Goal: Task Accomplishment & Management: Manage account settings

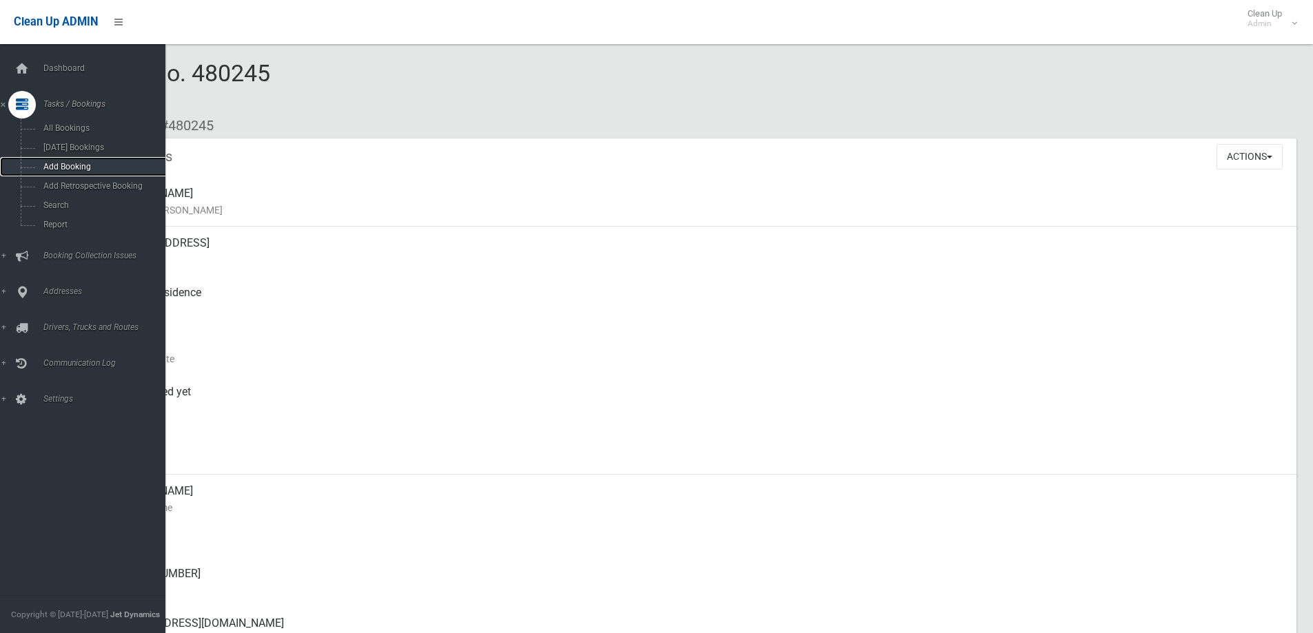
click at [70, 174] on link "Add Booking" at bounding box center [88, 166] width 176 height 19
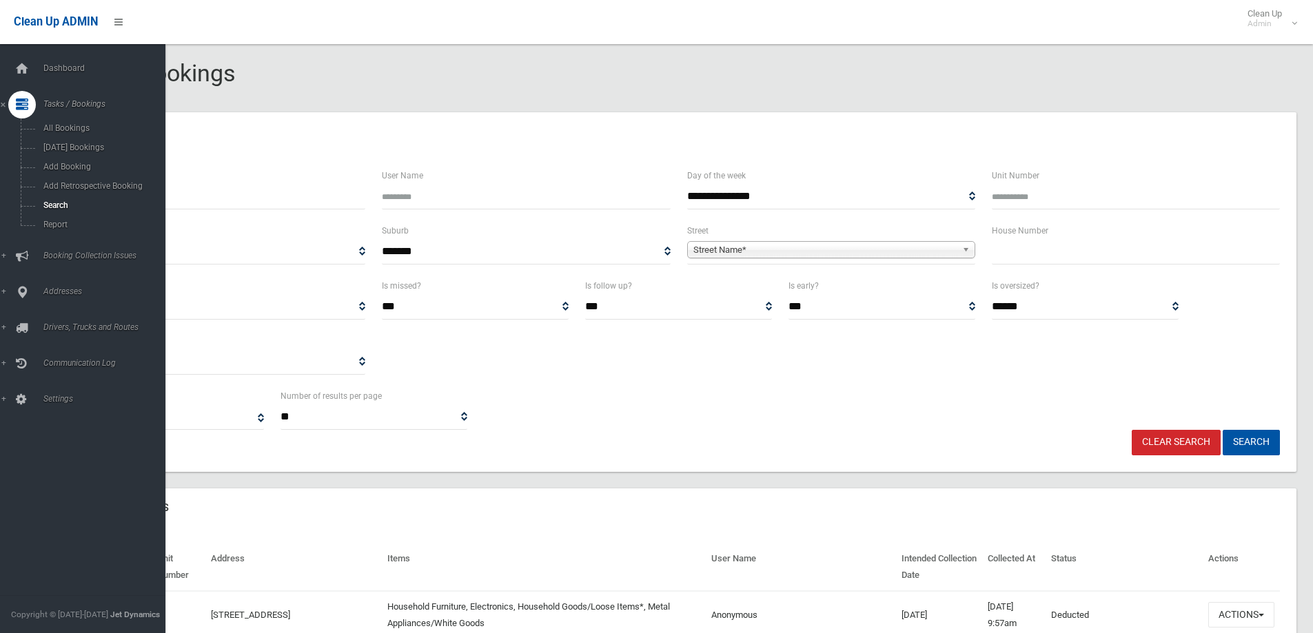
select select
click at [70, 201] on span "Search" at bounding box center [101, 206] width 125 height 10
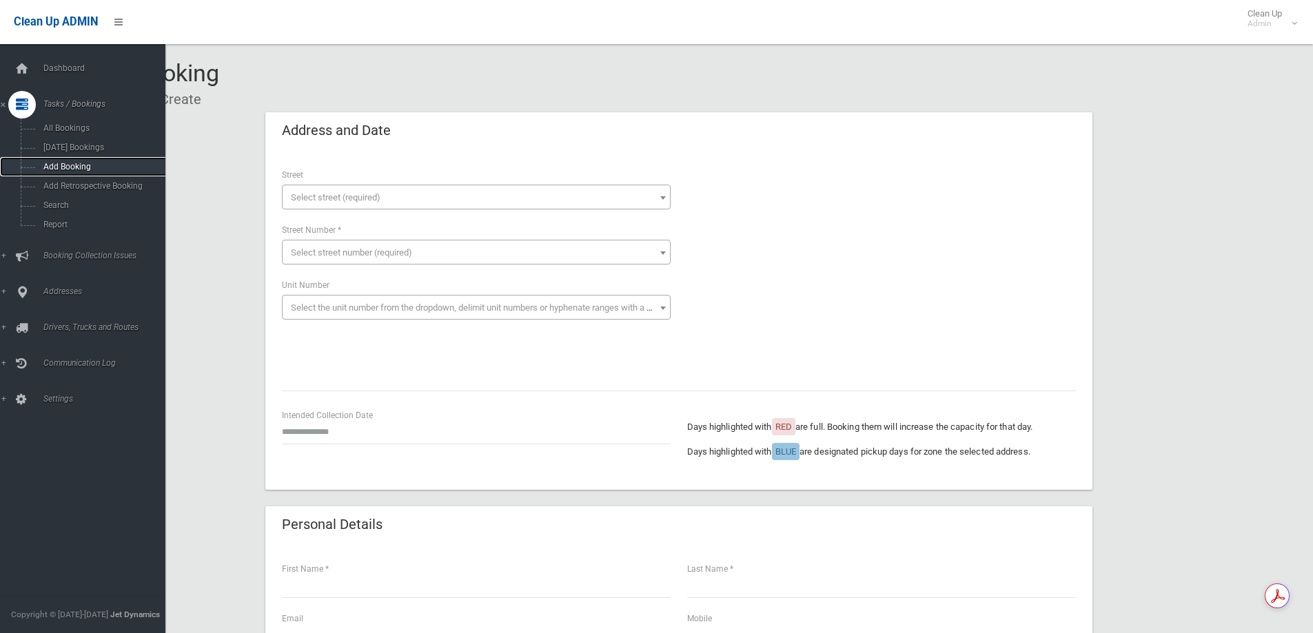
click at [68, 162] on span "Add Booking" at bounding box center [101, 167] width 125 height 10
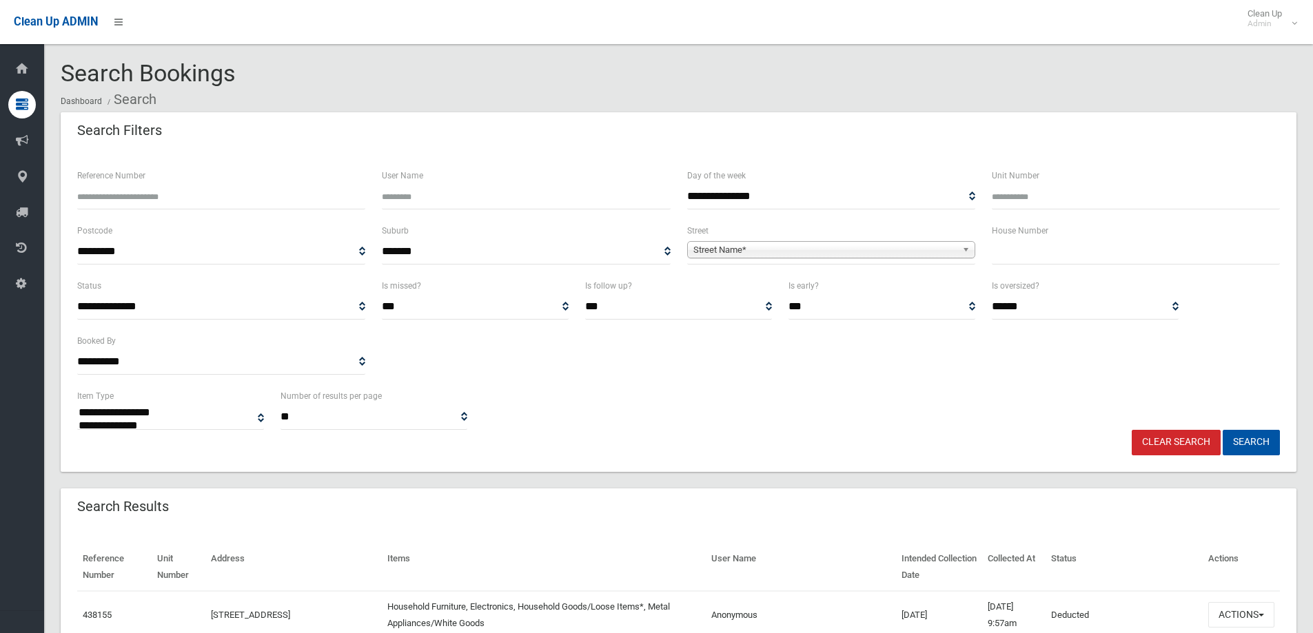
select select
click at [276, 203] on input "Reference Number" at bounding box center [221, 197] width 288 height 26
type input "******"
click at [1223, 430] on button "Search" at bounding box center [1251, 443] width 57 height 26
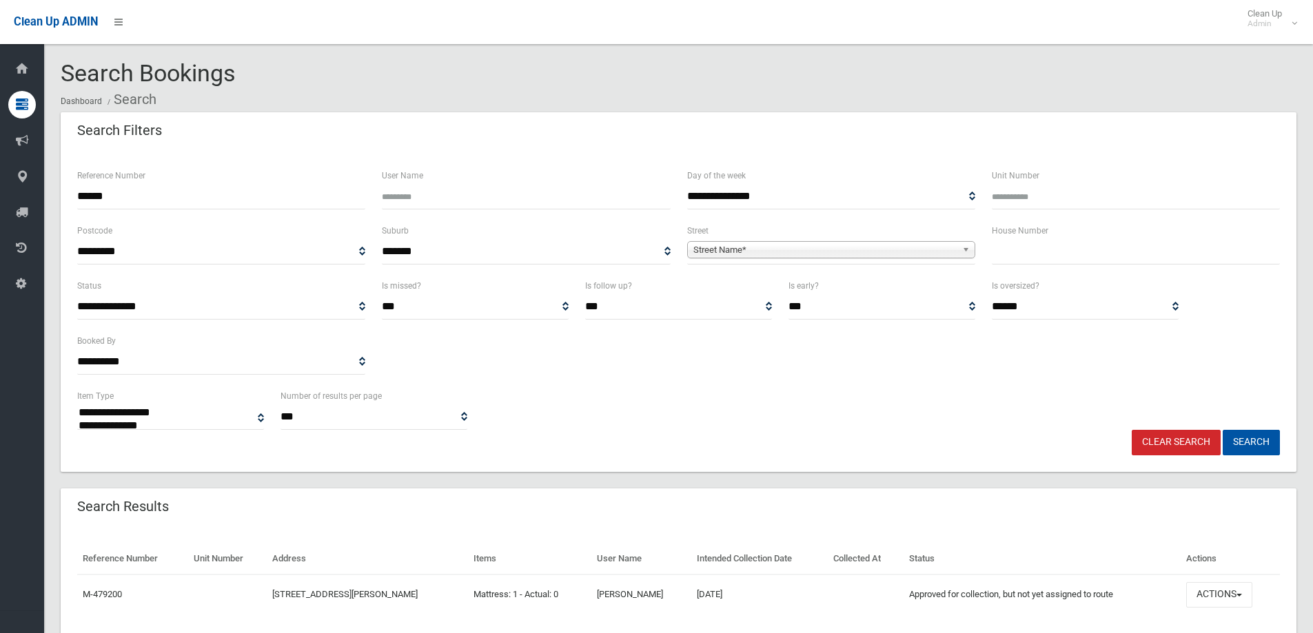
select select
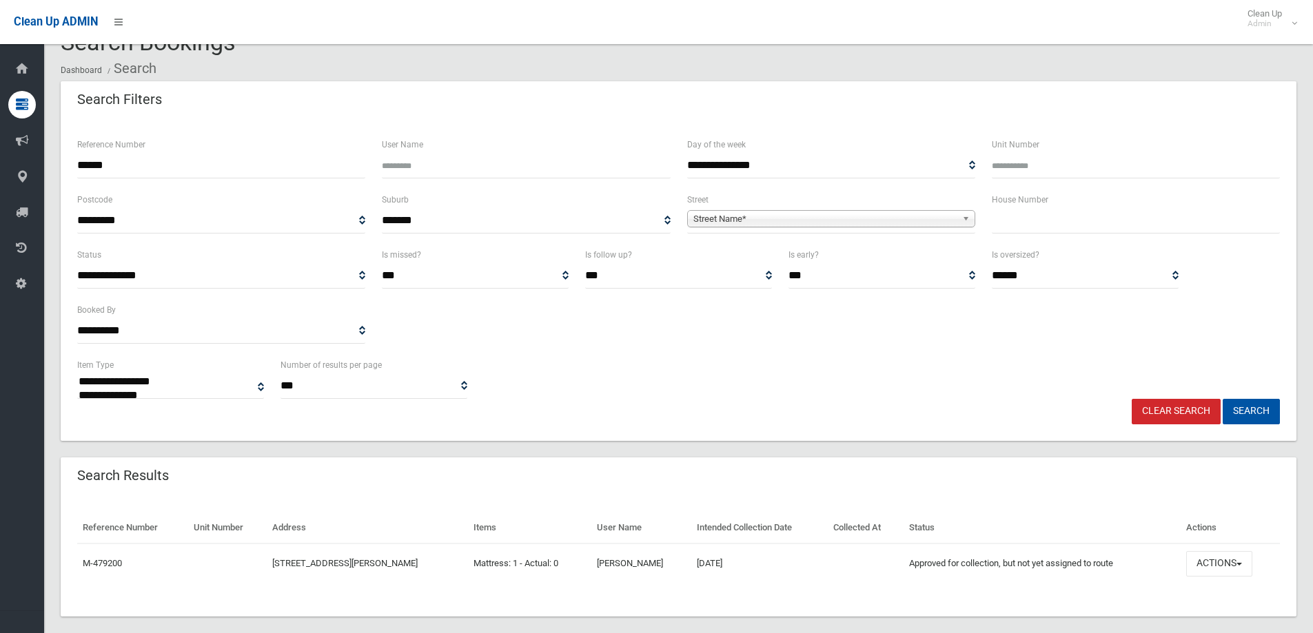
scroll to position [48, 0]
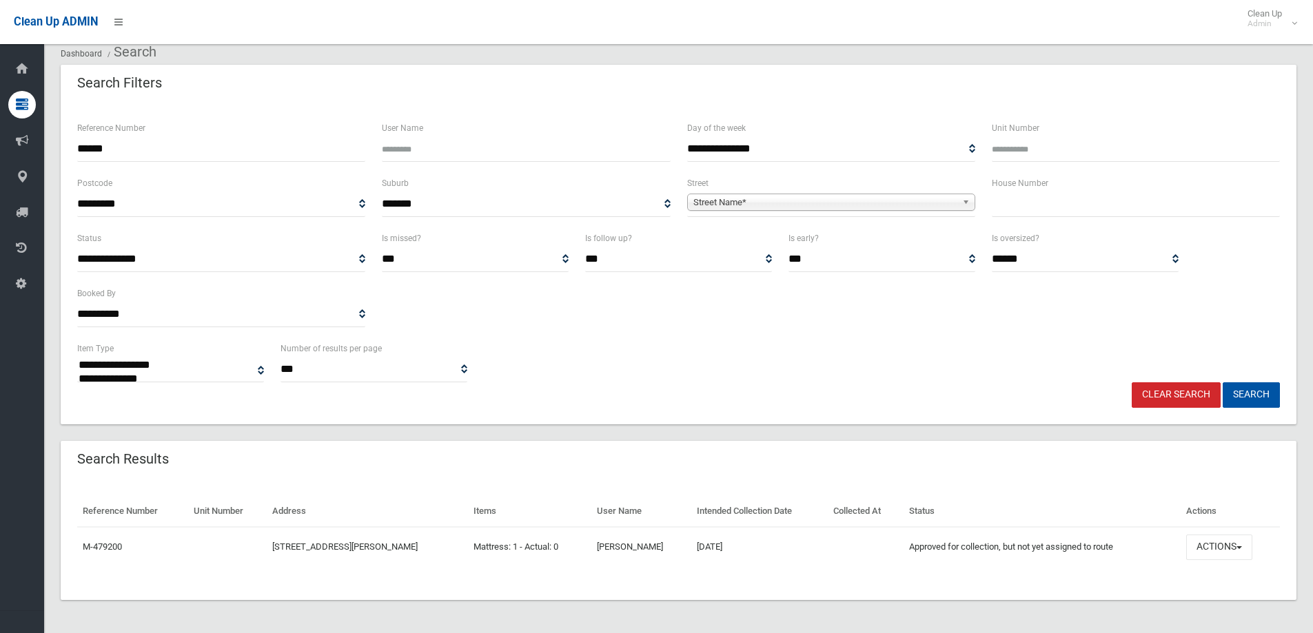
click at [862, 625] on section "**********" at bounding box center [678, 323] width 1269 height 620
click at [1215, 552] on button "Actions" at bounding box center [1219, 548] width 66 height 26
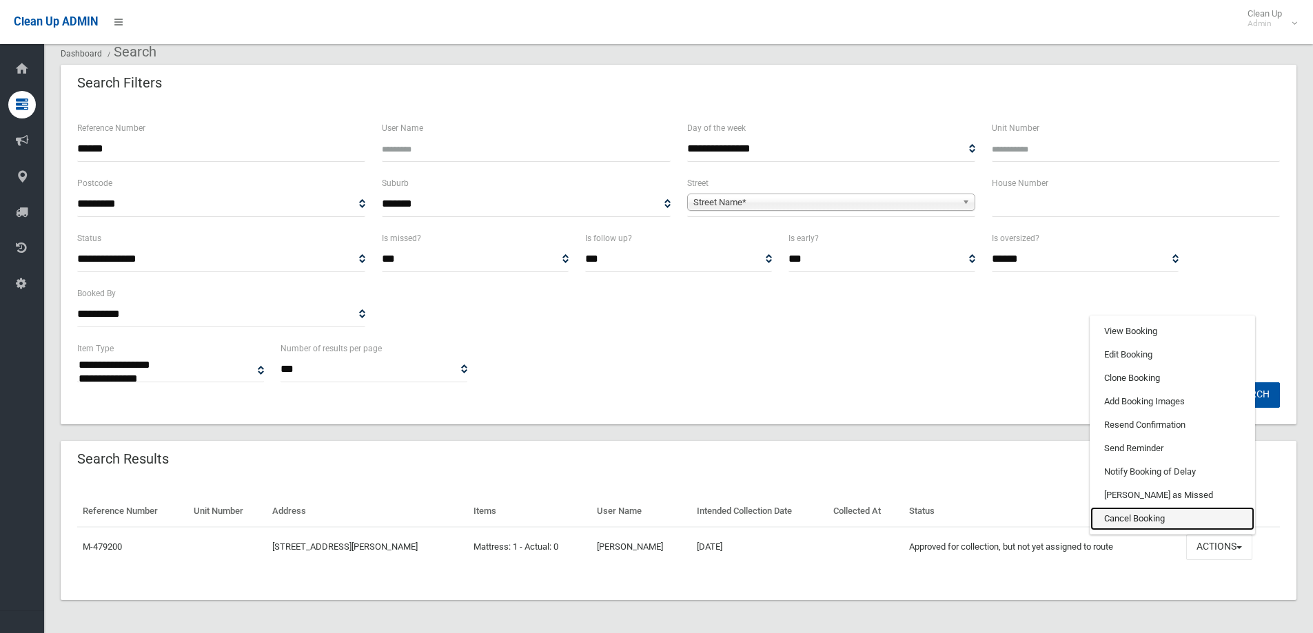
click at [1157, 518] on link "Cancel Booking" at bounding box center [1173, 518] width 164 height 23
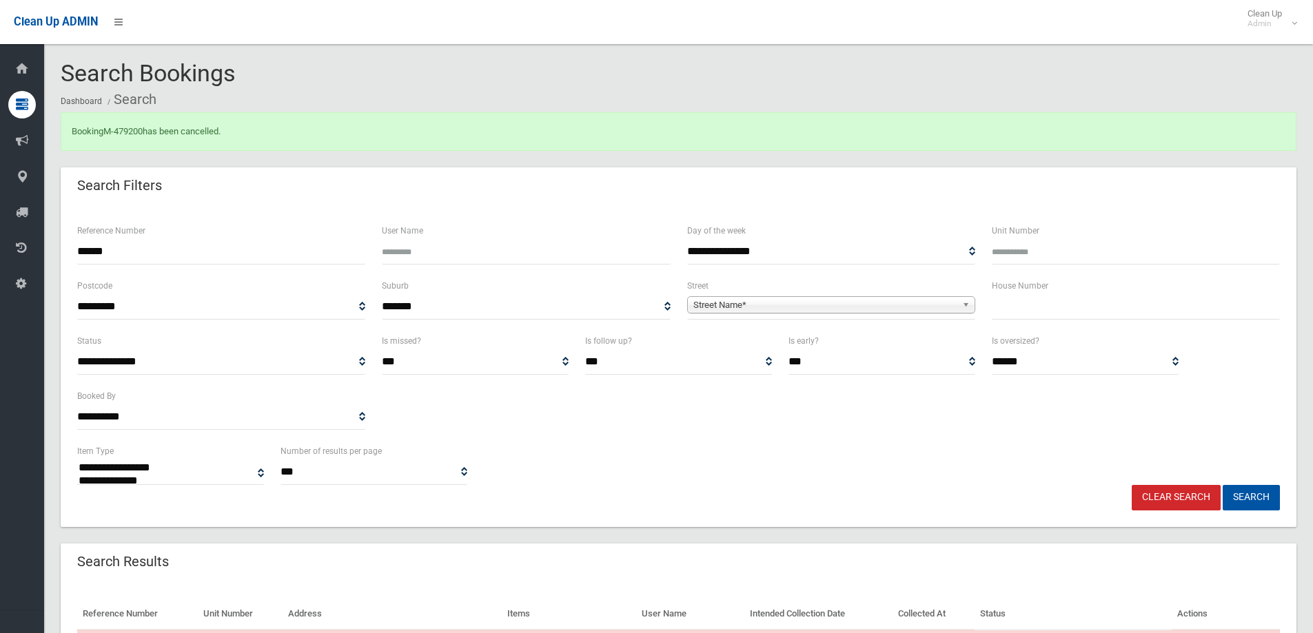
select select
click at [136, 136] on link "M-479200" at bounding box center [122, 131] width 39 height 10
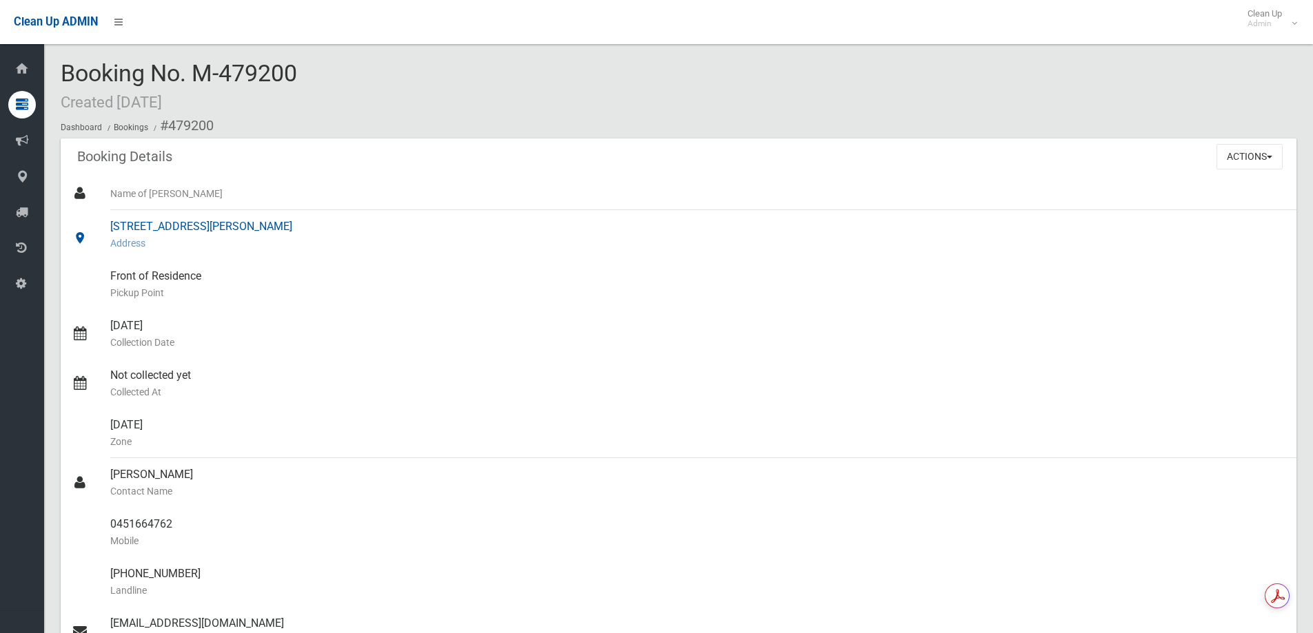
drag, startPoint x: 103, startPoint y: 223, endPoint x: 209, endPoint y: 223, distance: 105.5
click at [228, 229] on link "70 Cann Street, BASS HILL NSW 2197 Address" at bounding box center [679, 235] width 1236 height 50
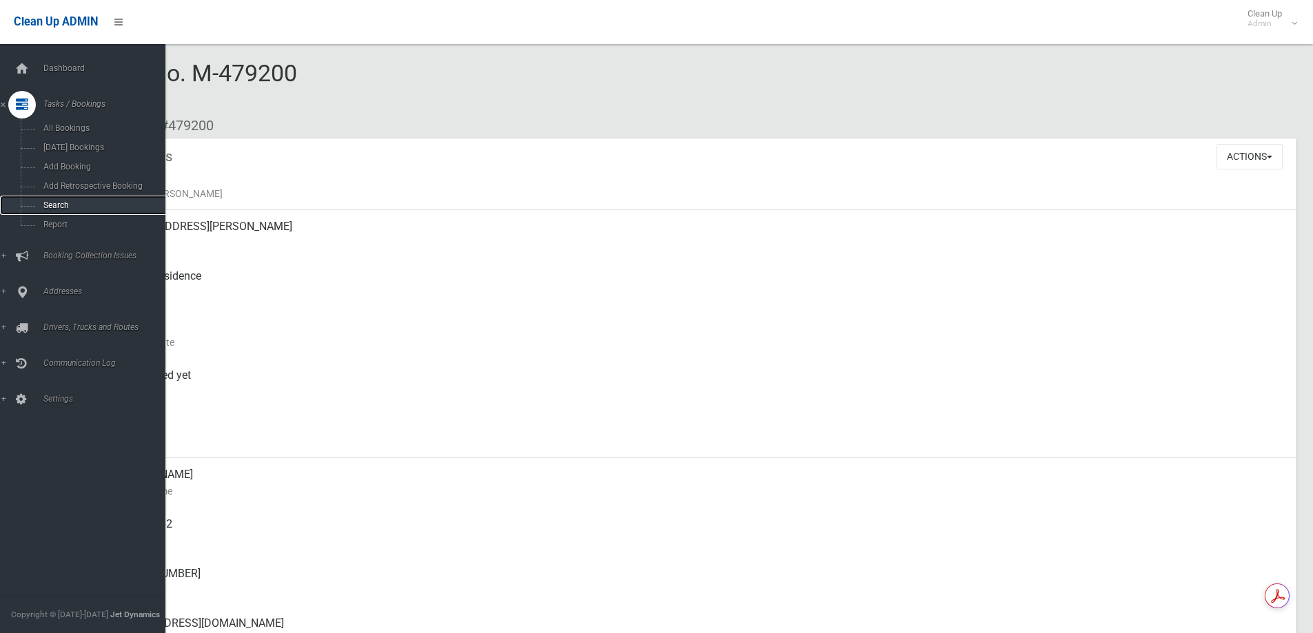
click at [79, 199] on link "Search" at bounding box center [88, 205] width 176 height 19
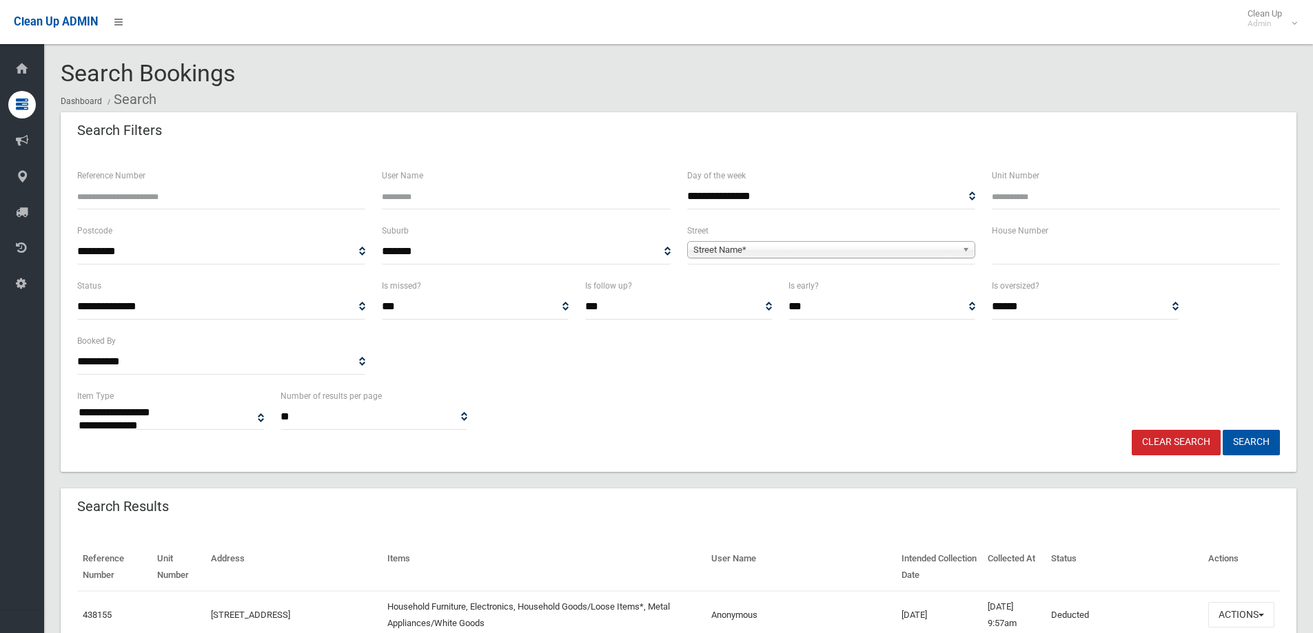
select select
click at [1079, 259] on input "text" at bounding box center [1136, 252] width 288 height 26
type input "**"
click at [863, 250] on span "Street Name*" at bounding box center [824, 250] width 263 height 17
type input "****"
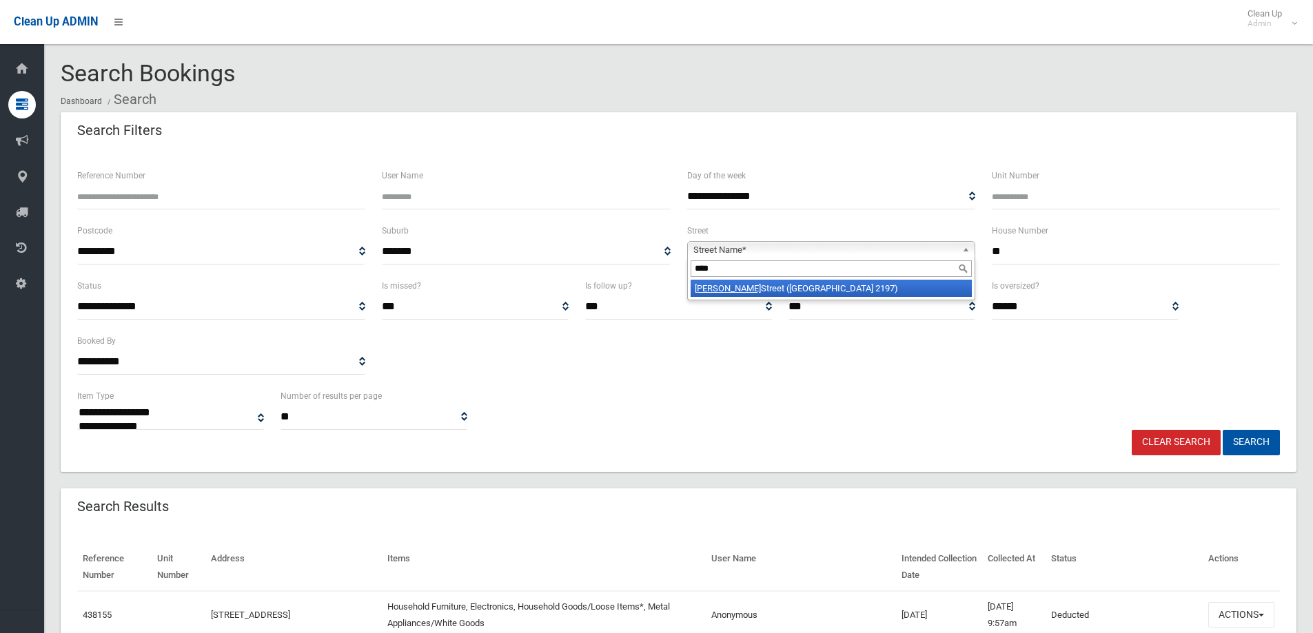
click at [806, 281] on li "Cann Street (BASS HILL 2197)" at bounding box center [831, 288] width 281 height 17
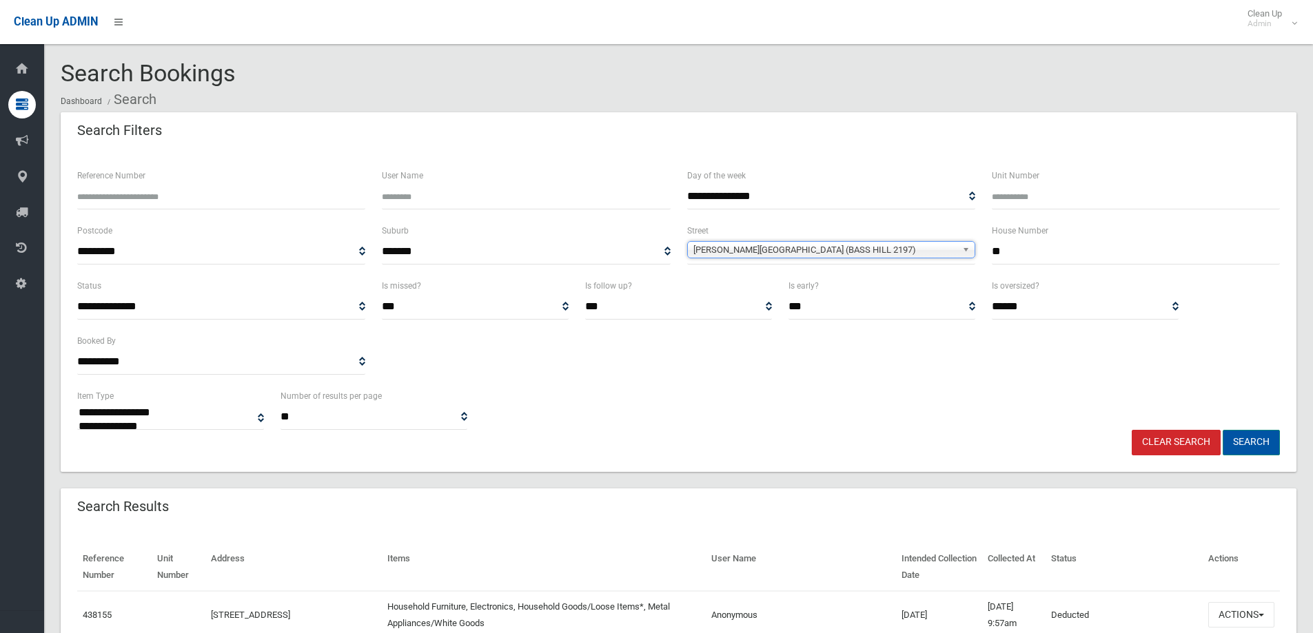
click at [1231, 434] on button "Search" at bounding box center [1251, 443] width 57 height 26
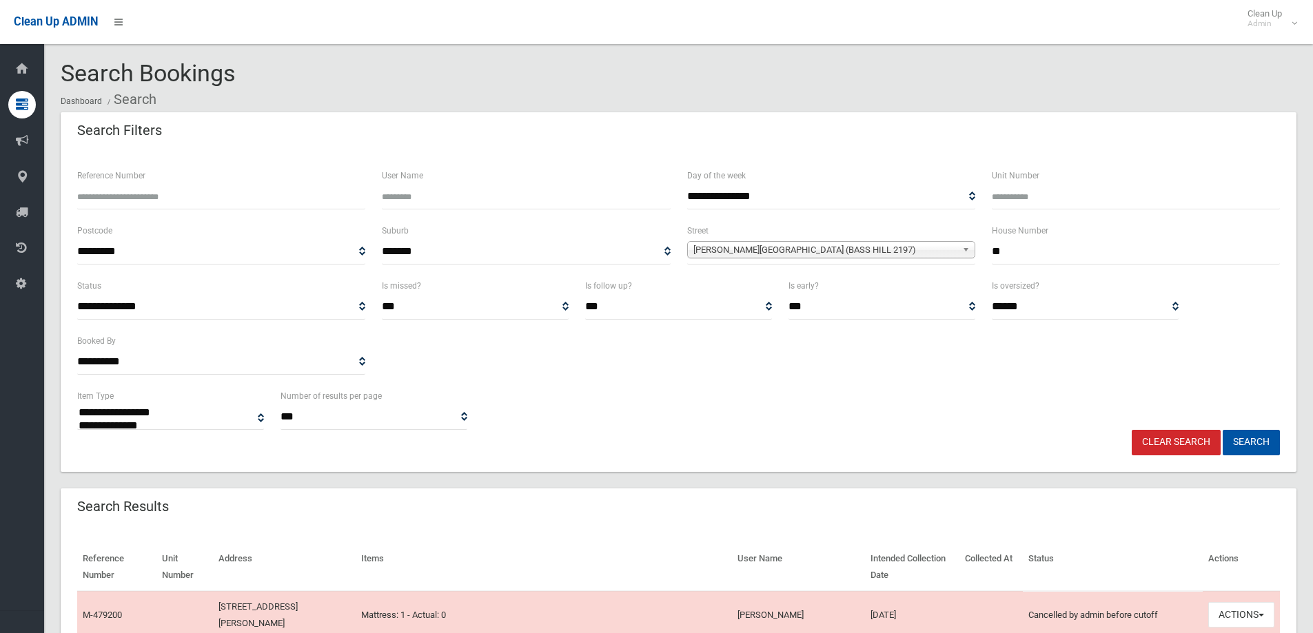
select select
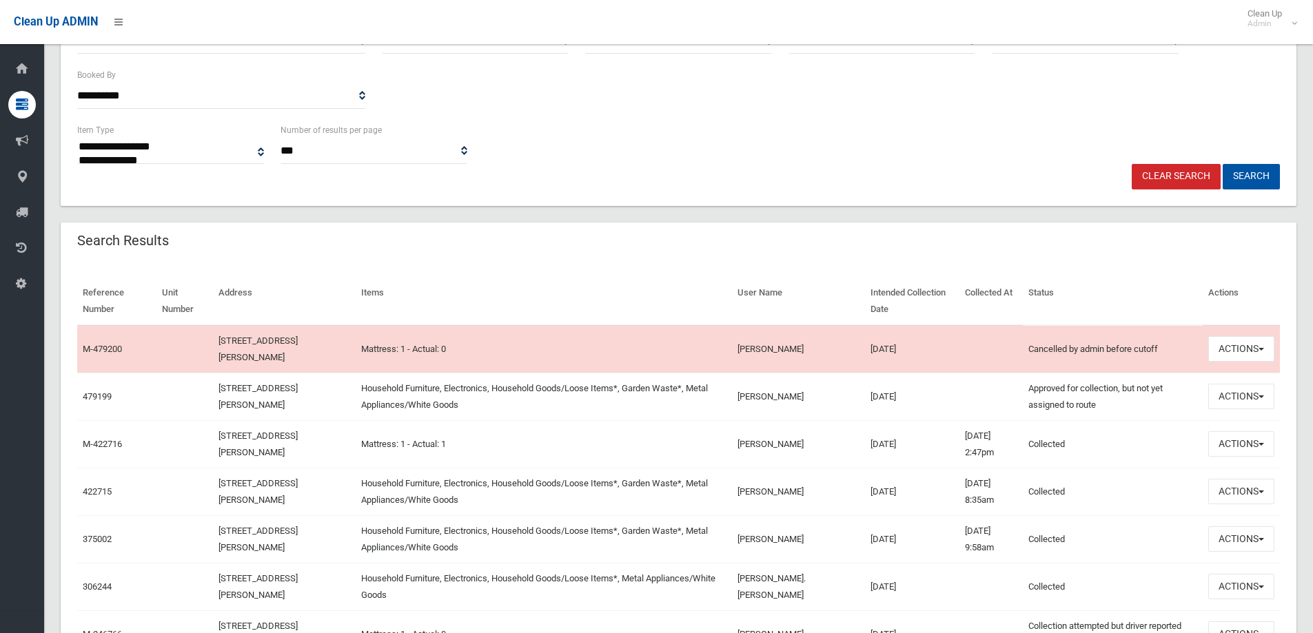
scroll to position [276, 0]
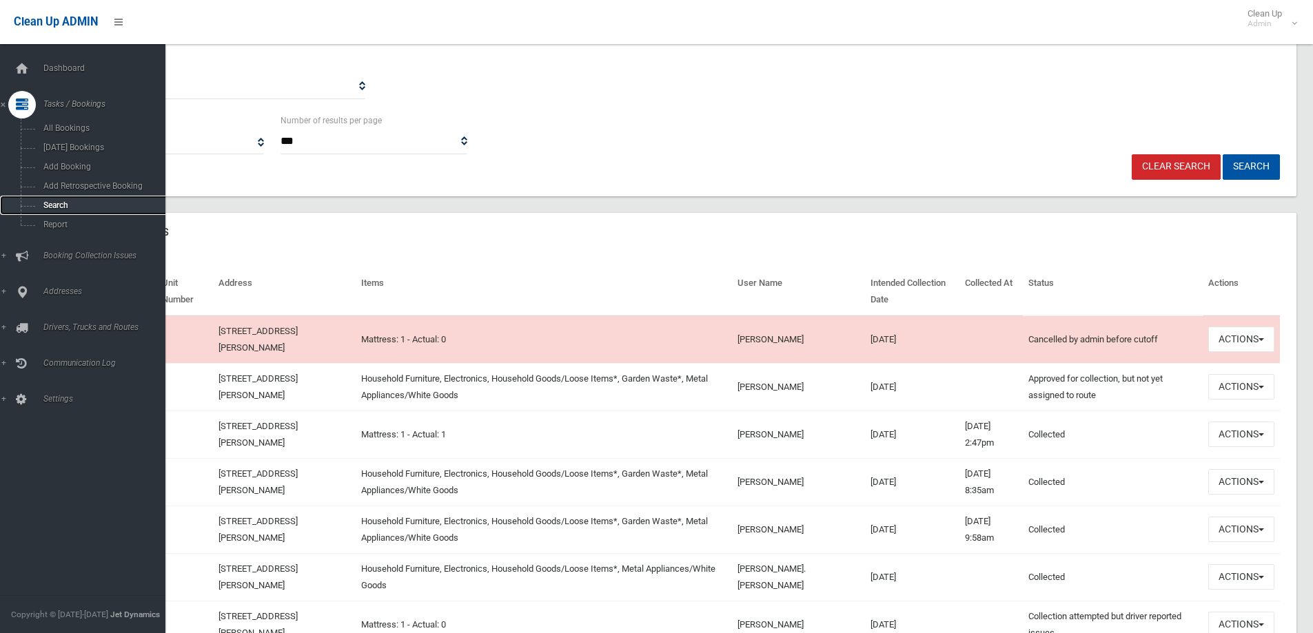
click at [81, 205] on span "Search" at bounding box center [101, 206] width 125 height 10
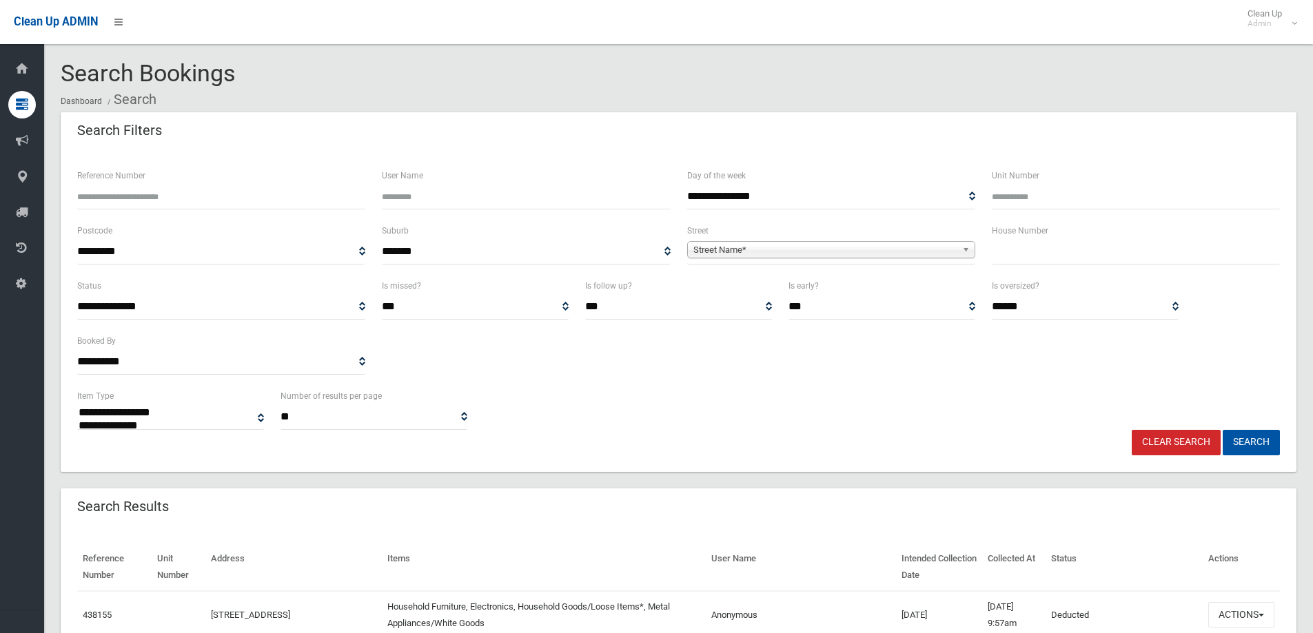
select select
click at [1077, 262] on input "text" at bounding box center [1136, 252] width 288 height 26
type input "****"
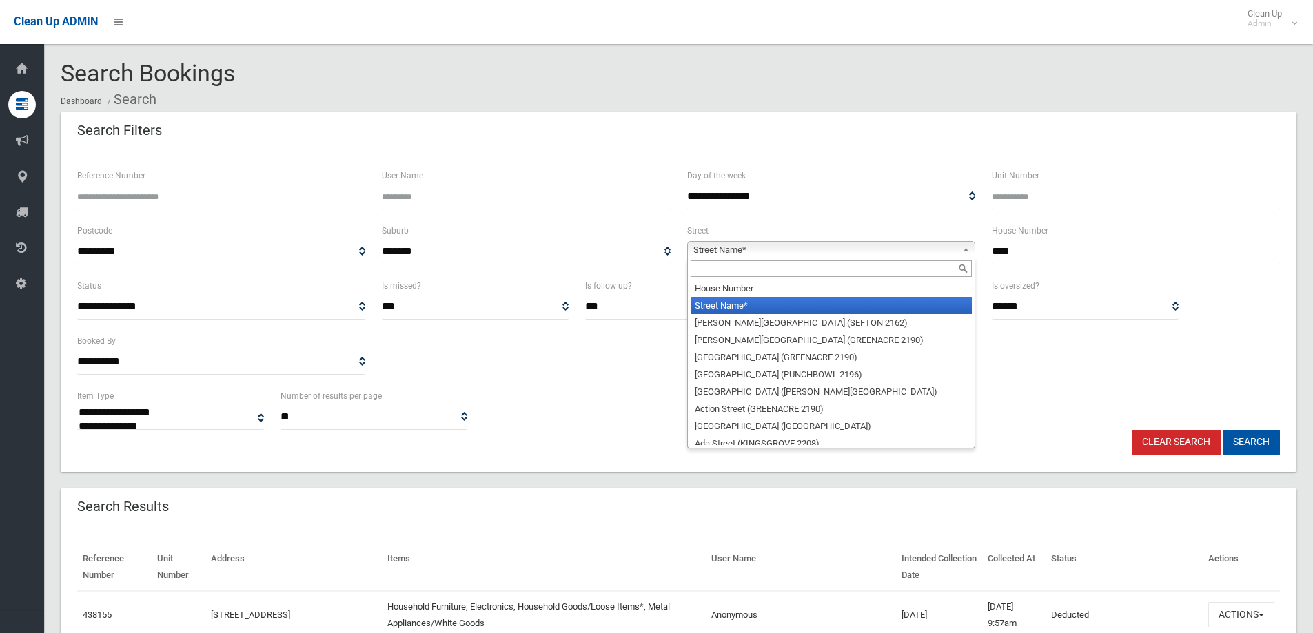
click at [911, 254] on span "Street Name*" at bounding box center [824, 250] width 263 height 17
type input "*******"
click at [820, 312] on li "Canterb ury Road (ROSELANDS 2196)" at bounding box center [831, 305] width 281 height 17
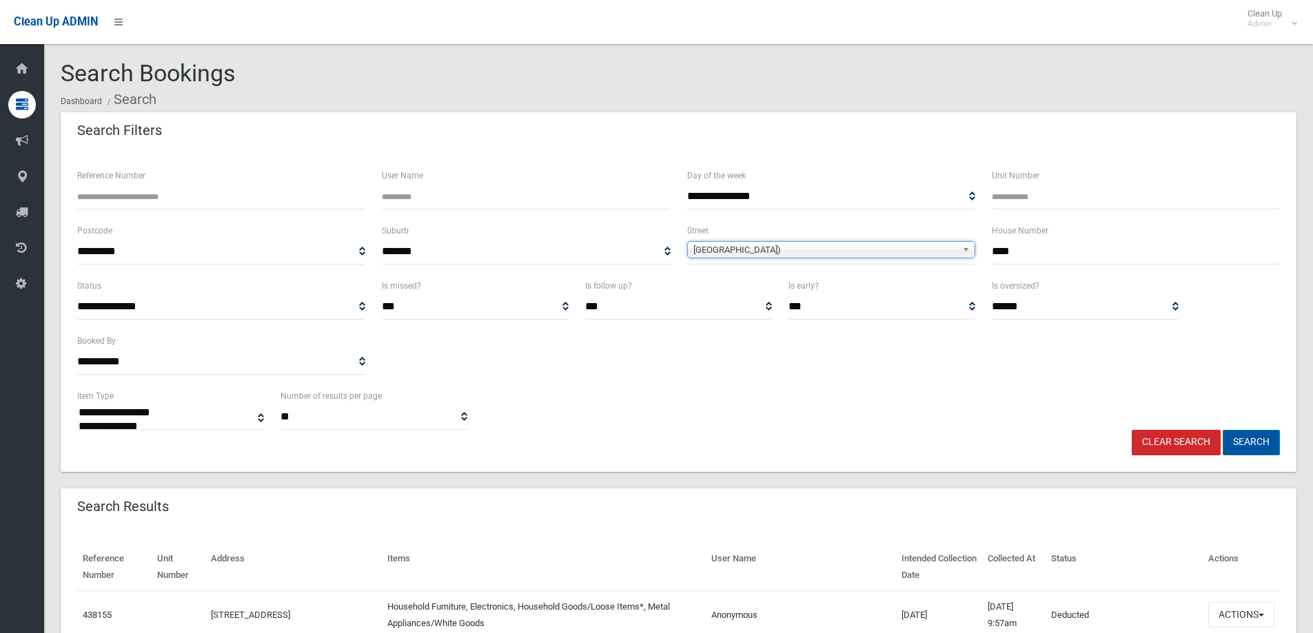
click at [1247, 431] on button "Search" at bounding box center [1251, 443] width 57 height 26
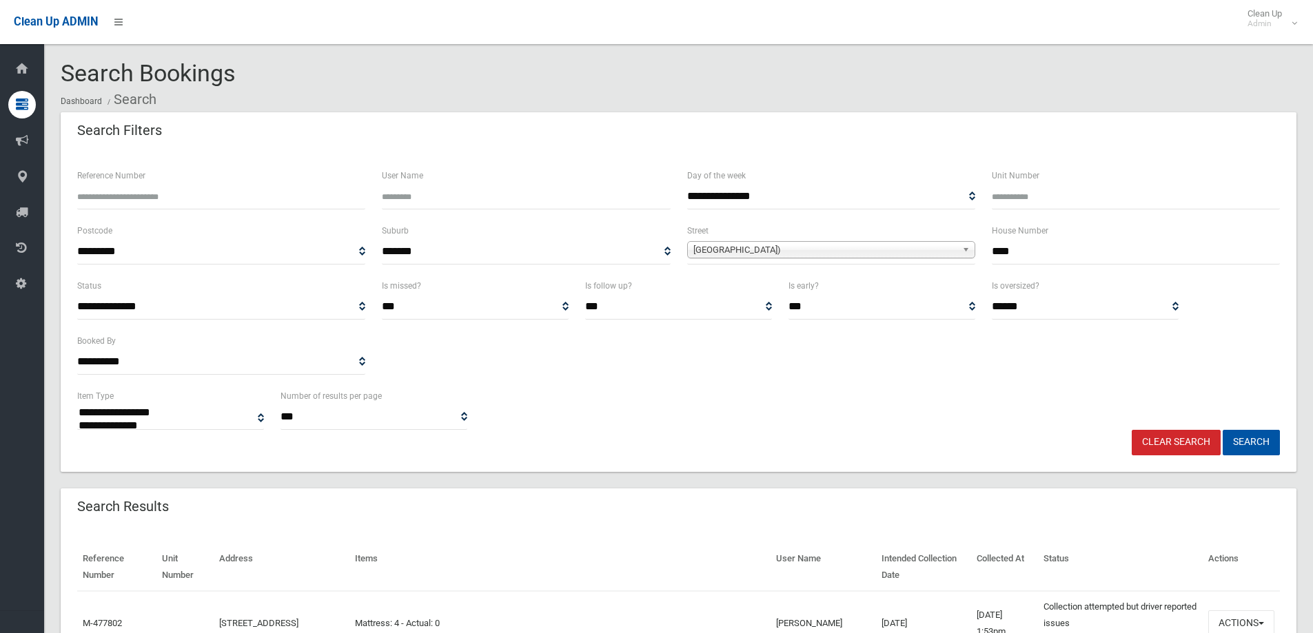
select select
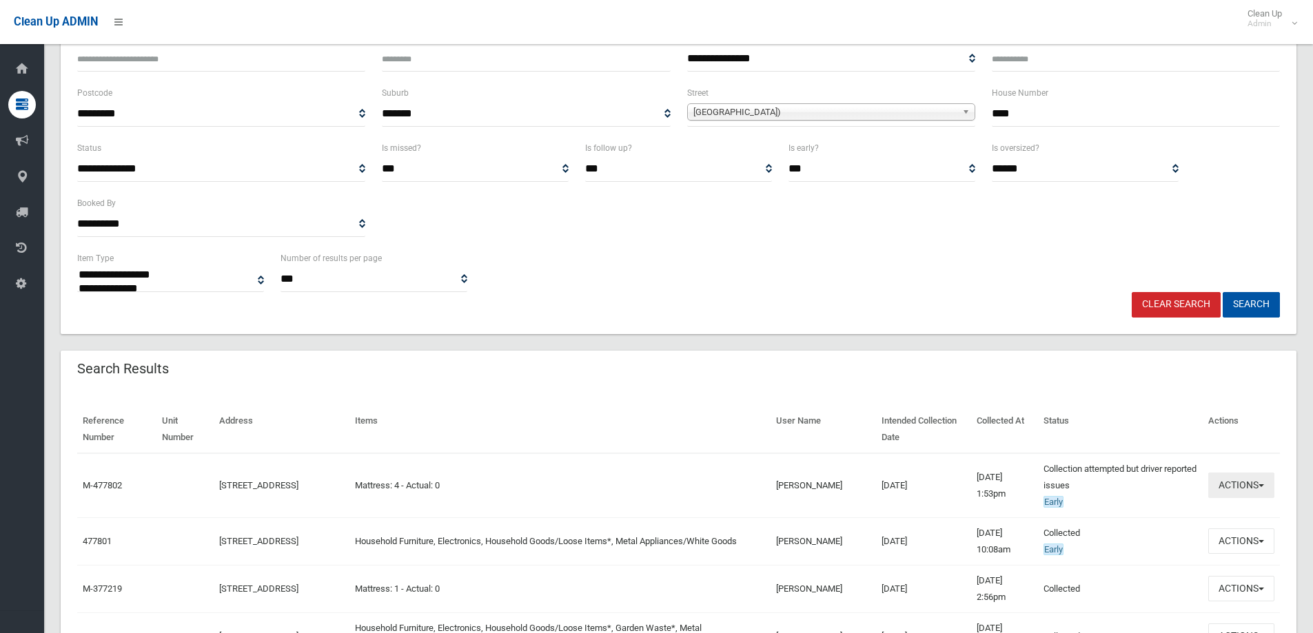
click at [1230, 486] on button "Actions" at bounding box center [1241, 486] width 66 height 26
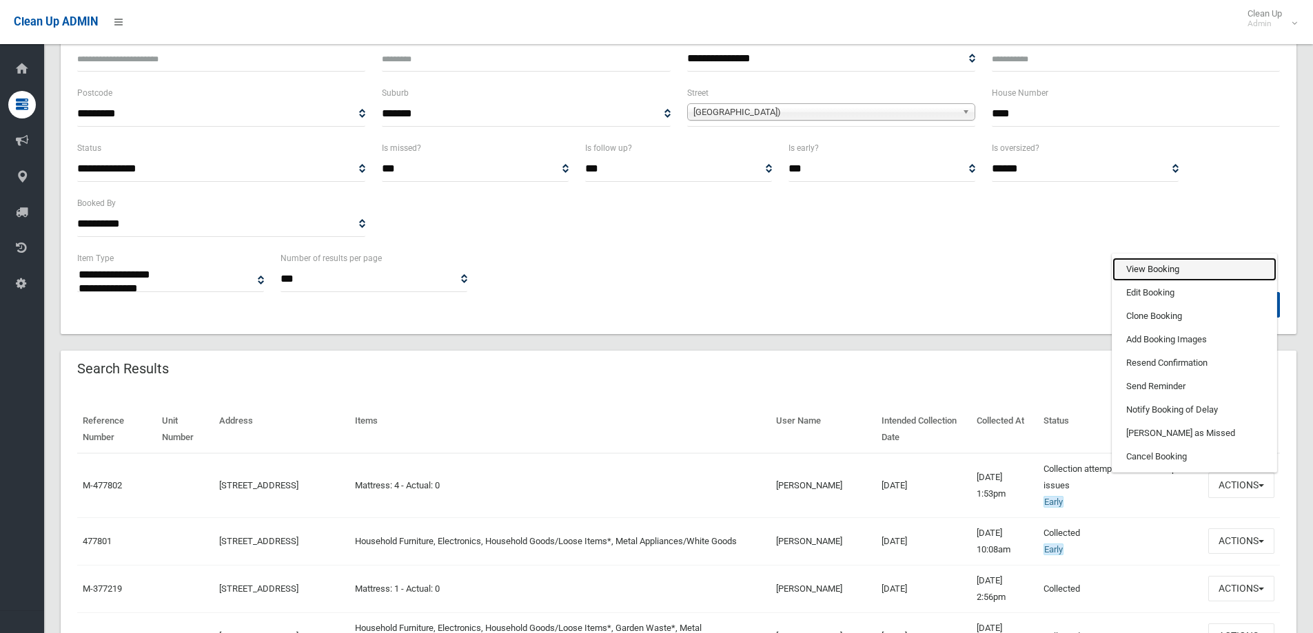
click at [1161, 272] on link "View Booking" at bounding box center [1195, 269] width 164 height 23
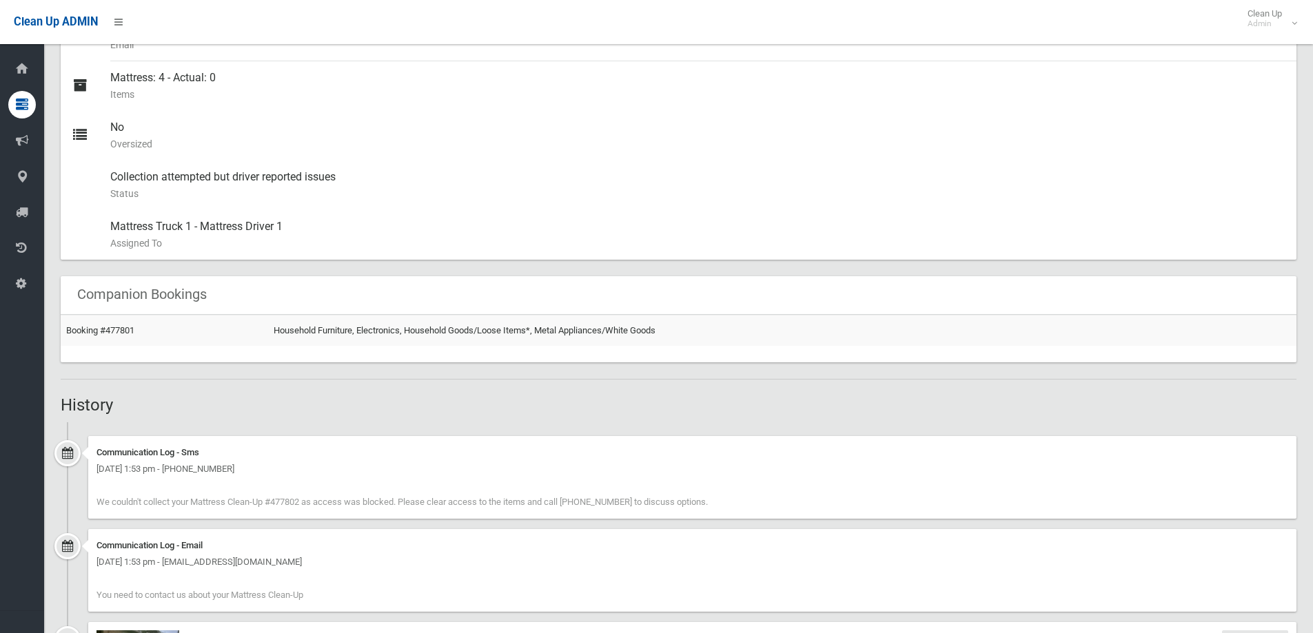
scroll to position [965, 0]
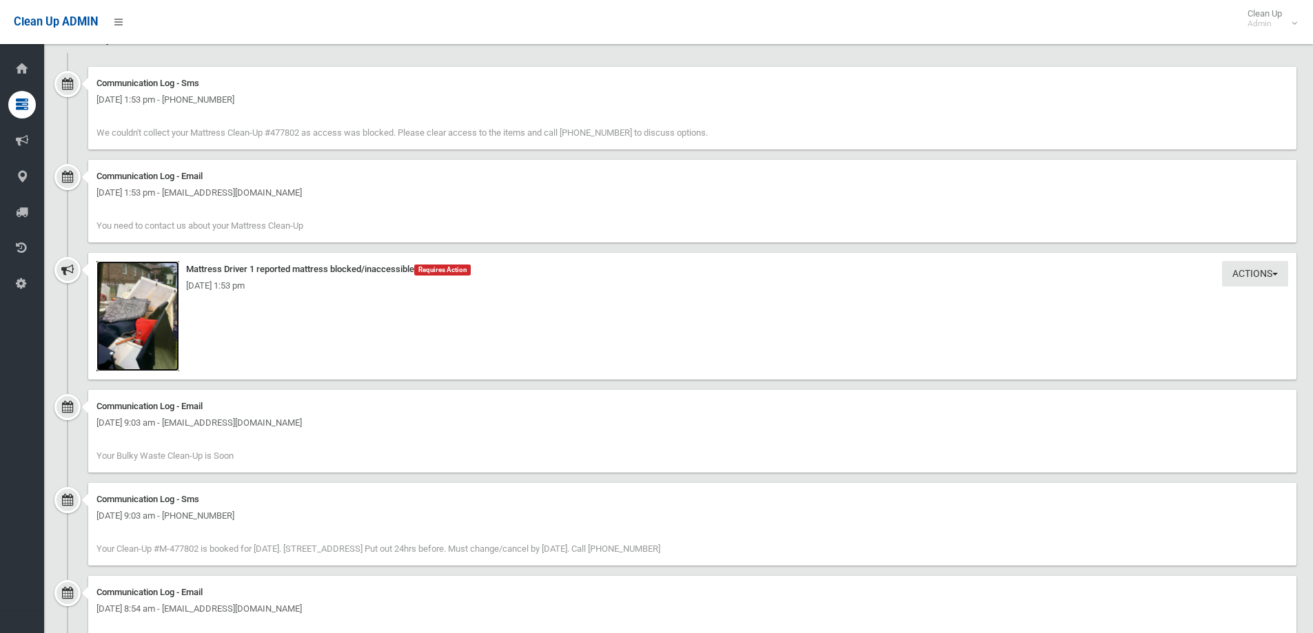
click at [159, 296] on img at bounding box center [138, 316] width 83 height 110
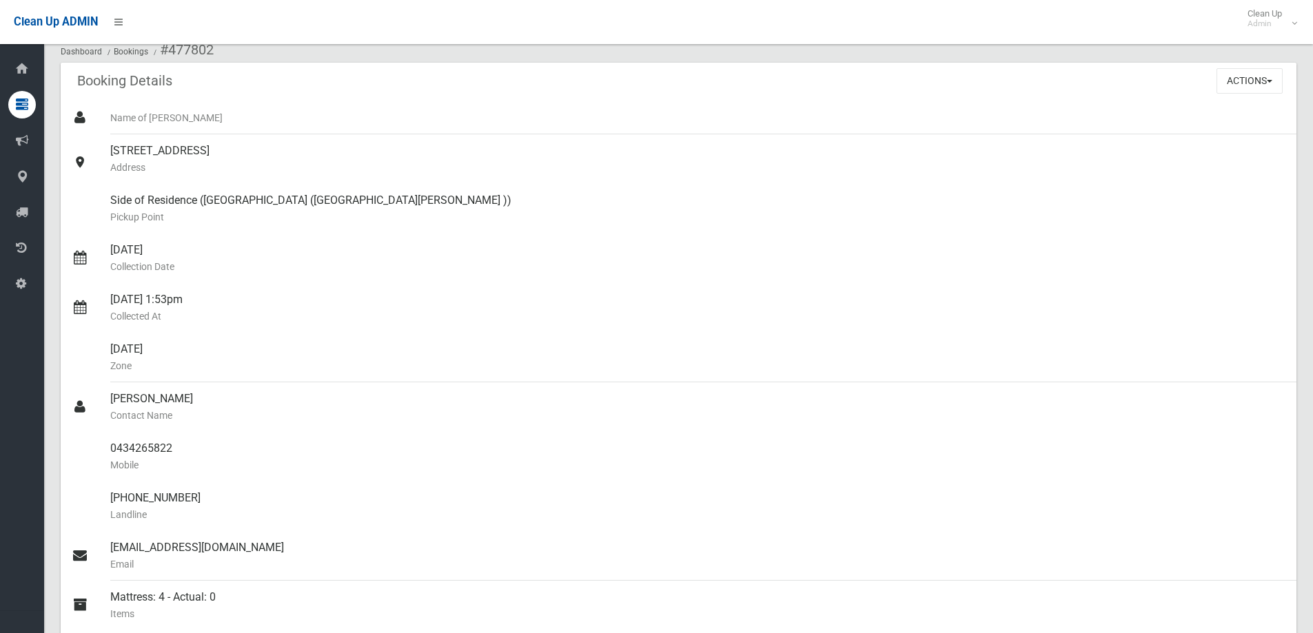
scroll to position [0, 0]
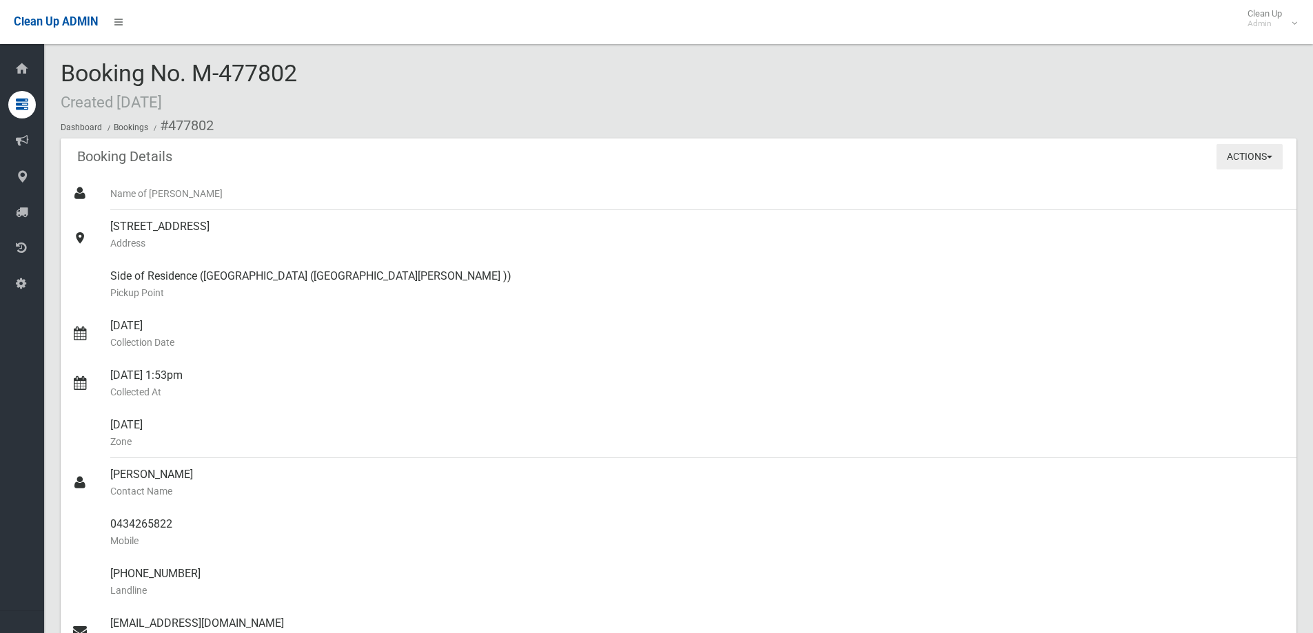
click at [1259, 153] on button "Actions" at bounding box center [1250, 157] width 66 height 26
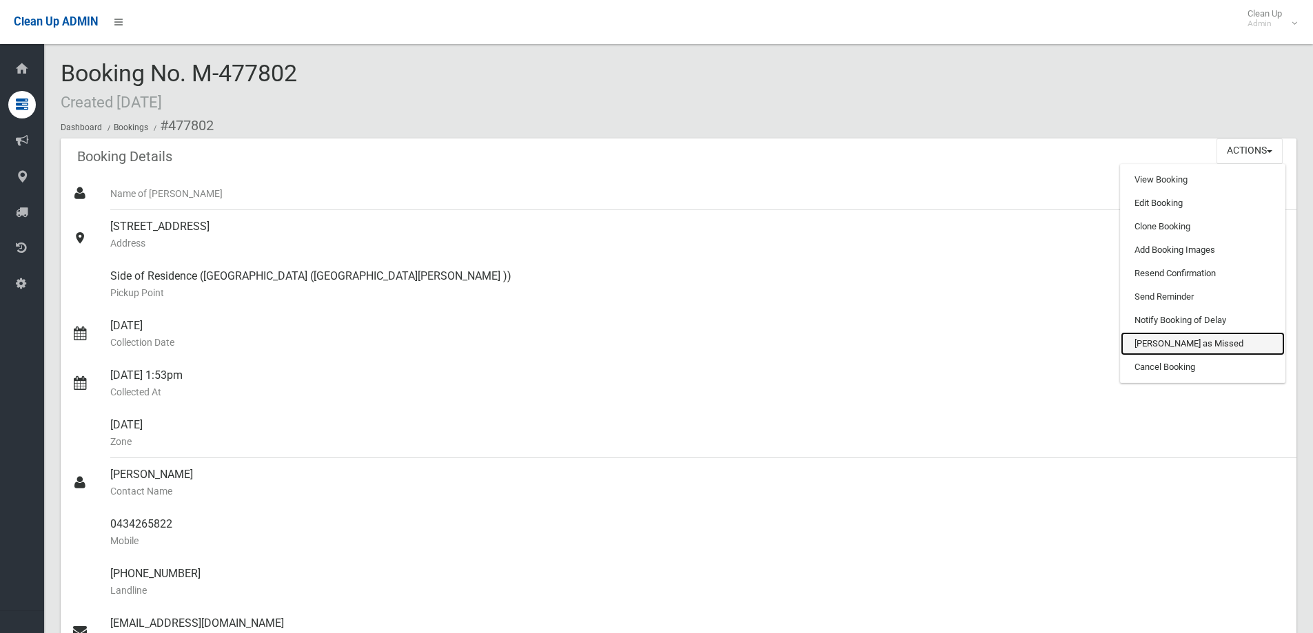
click at [1173, 340] on link "[PERSON_NAME] as Missed" at bounding box center [1203, 343] width 164 height 23
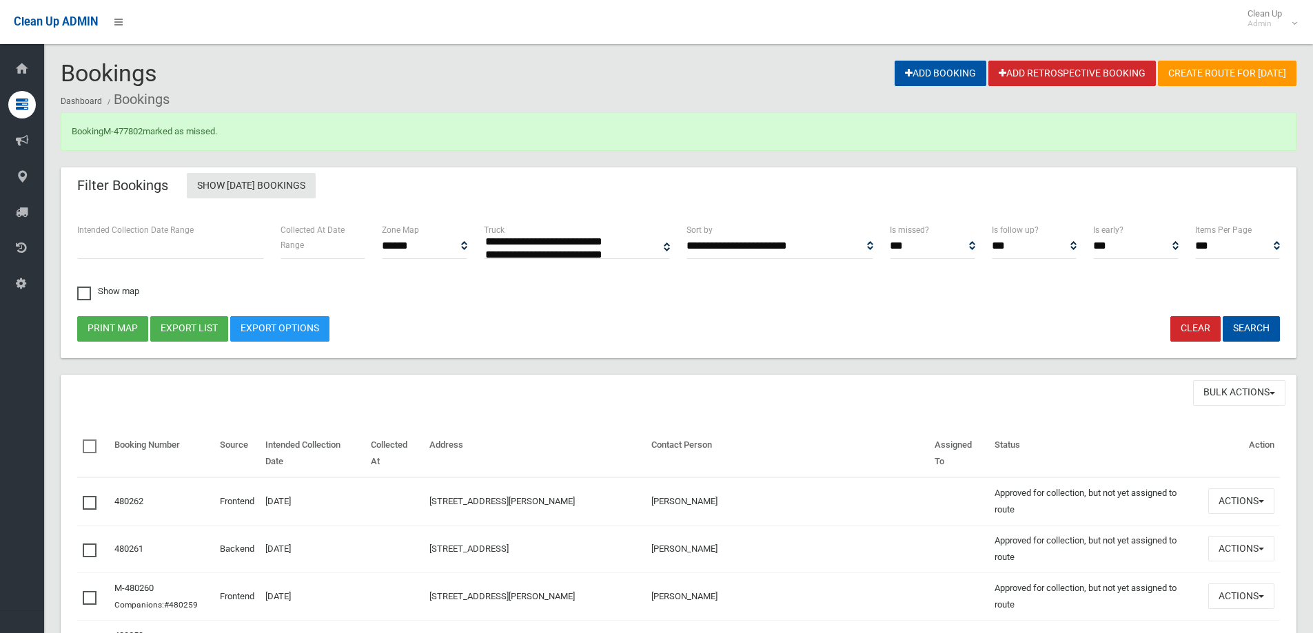
select select
click at [134, 138] on div "Booking M-477802 marked as missed." at bounding box center [679, 131] width 1236 height 39
click at [132, 130] on link "M-477802" at bounding box center [122, 131] width 39 height 10
